Goal: Task Accomplishment & Management: Manage account settings

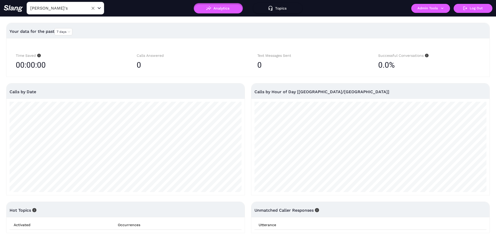
click at [79, 7] on input "[PERSON_NAME]'s" at bounding box center [57, 8] width 57 height 8
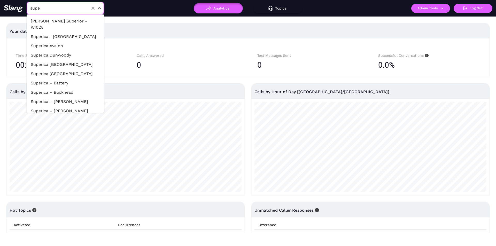
type input "super"
click at [66, 79] on li "Superica – Battery" at bounding box center [66, 83] width 78 height 9
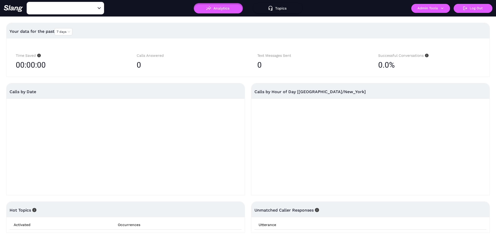
type input "Superica – Battery"
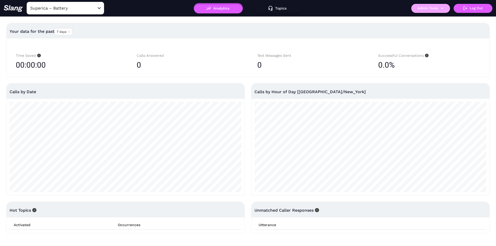
click at [425, 10] on button "Admin Tools" at bounding box center [430, 8] width 39 height 9
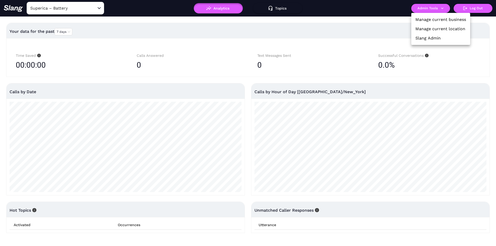
click at [433, 30] on link "Manage current location" at bounding box center [441, 29] width 50 height 6
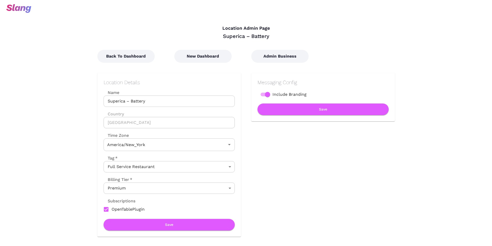
type input "Eastern Time"
click at [285, 59] on button "Admin Business" at bounding box center [279, 56] width 57 height 13
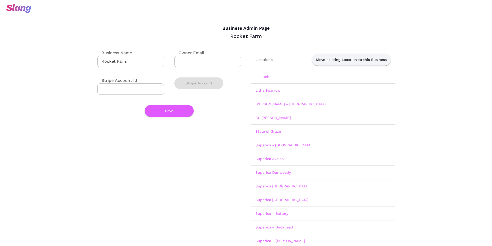
click at [133, 63] on input "Rocket Farm" at bounding box center [130, 61] width 67 height 11
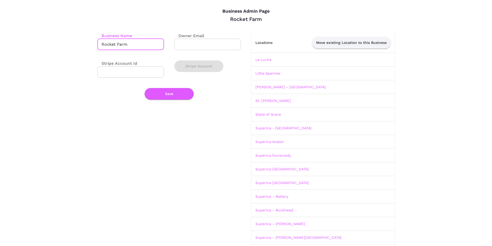
scroll to position [52, 0]
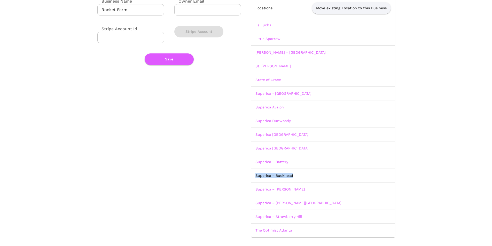
drag, startPoint x: 297, startPoint y: 176, endPoint x: 251, endPoint y: 173, distance: 45.9
click at [256, 177] on td "Superica – Buckhead" at bounding box center [323, 176] width 144 height 14
copy link "Superica – Buckhead"
click at [276, 175] on link "Superica – Buckhead" at bounding box center [275, 176] width 38 height 4
